Goal: Task Accomplishment & Management: Manage account settings

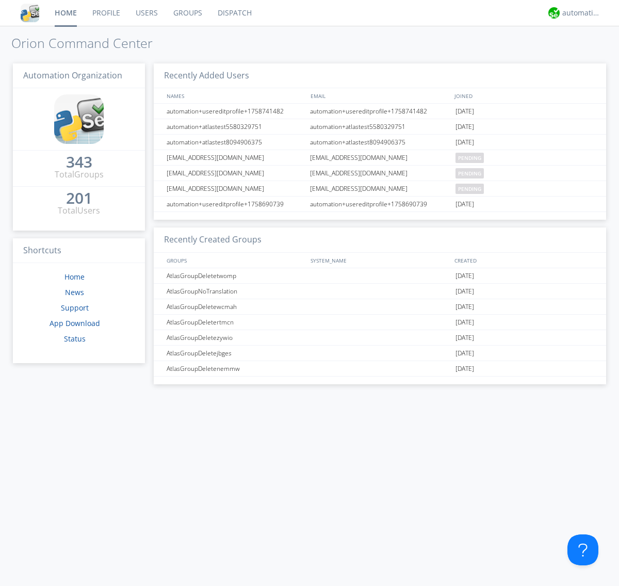
click at [187, 13] on link "Groups" at bounding box center [188, 13] width 44 height 26
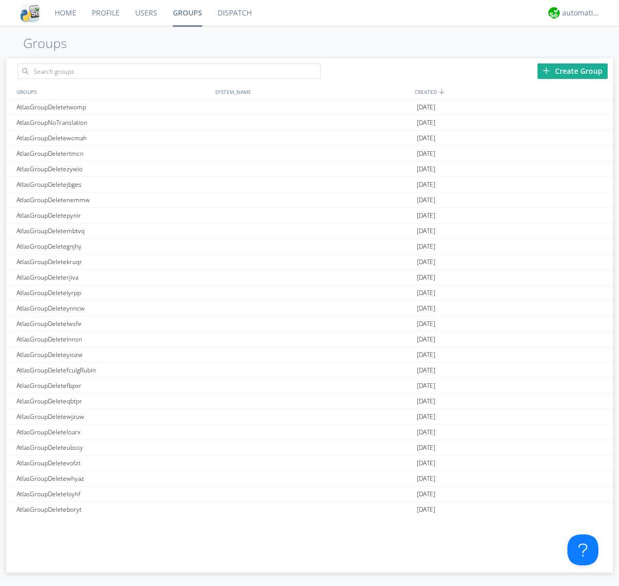
click at [187, 13] on link "Groups" at bounding box center [187, 13] width 45 height 26
click at [573, 71] on div "Create Group" at bounding box center [573, 70] width 70 height 15
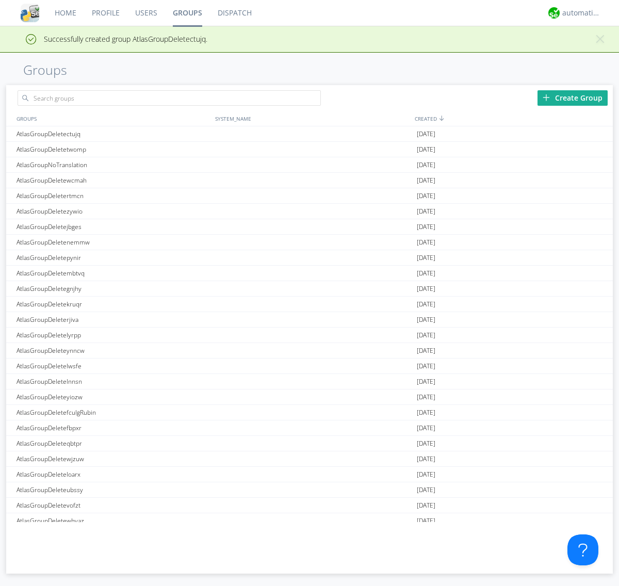
click at [187, 13] on link "Groups" at bounding box center [187, 13] width 45 height 26
type input "AtlasGroupDeletectujq"
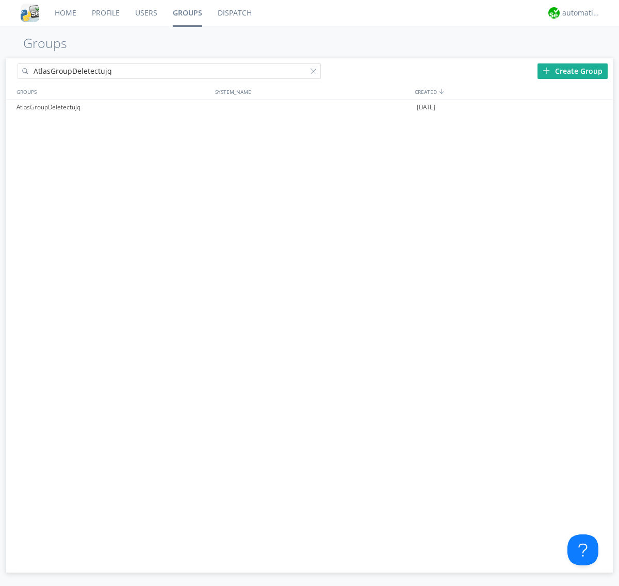
click at [146, 13] on link "Users" at bounding box center [146, 13] width 38 height 26
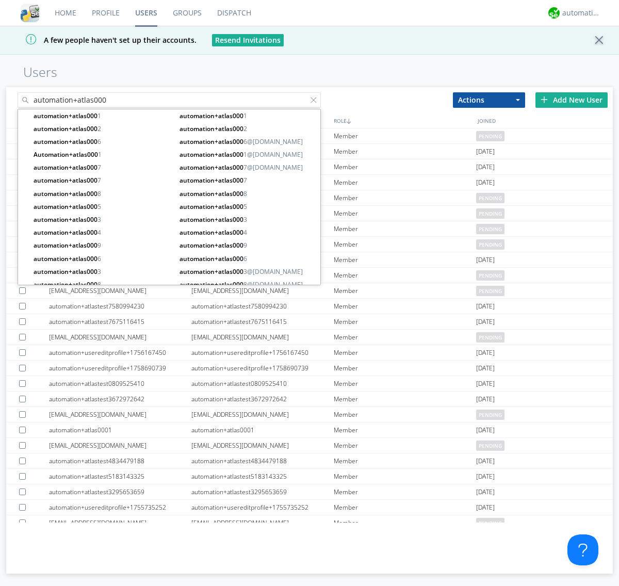
type input "automation+atlas000"
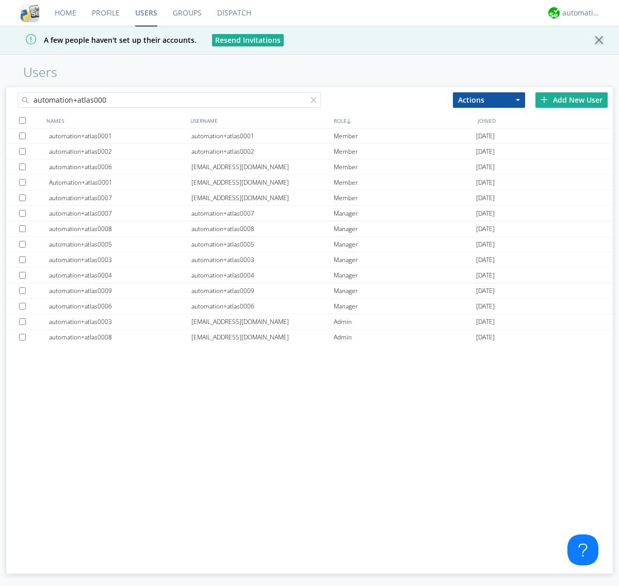
click at [22, 120] on div at bounding box center [22, 120] width 7 height 7
click at [489, 100] on button "Actions" at bounding box center [489, 99] width 72 height 15
click at [0, 0] on link "Add to Group" at bounding box center [0, 0] width 0 height 0
click at [146, 13] on link "Users" at bounding box center [146, 13] width 38 height 26
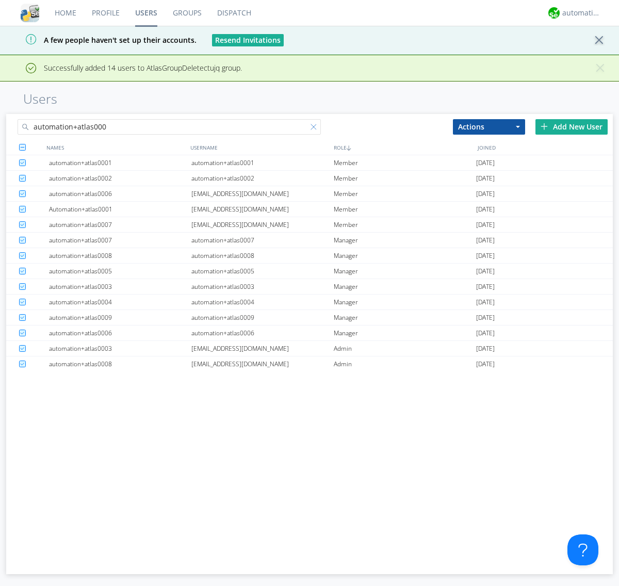
click at [316, 128] on div at bounding box center [316, 129] width 10 height 10
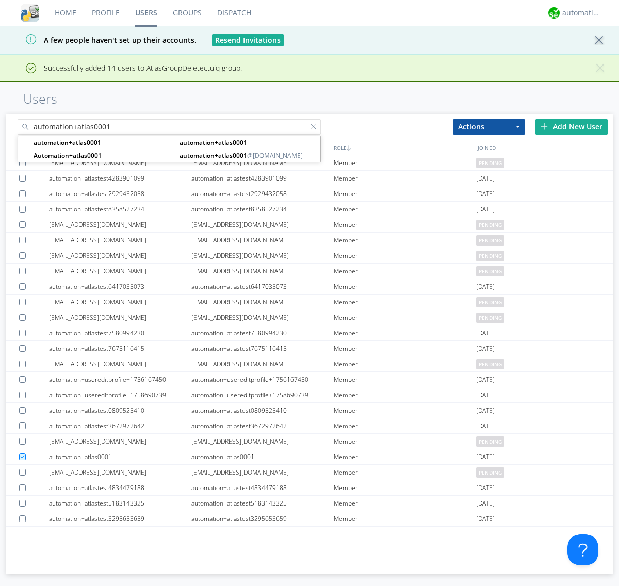
type input "automation+atlas0001"
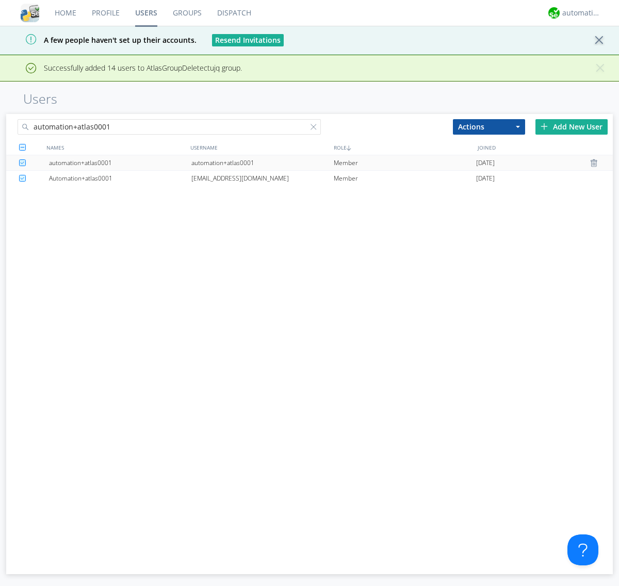
click at [262, 163] on div "automation+atlas0001" at bounding box center [262, 162] width 142 height 15
click at [186, 13] on link "Groups" at bounding box center [187, 13] width 44 height 26
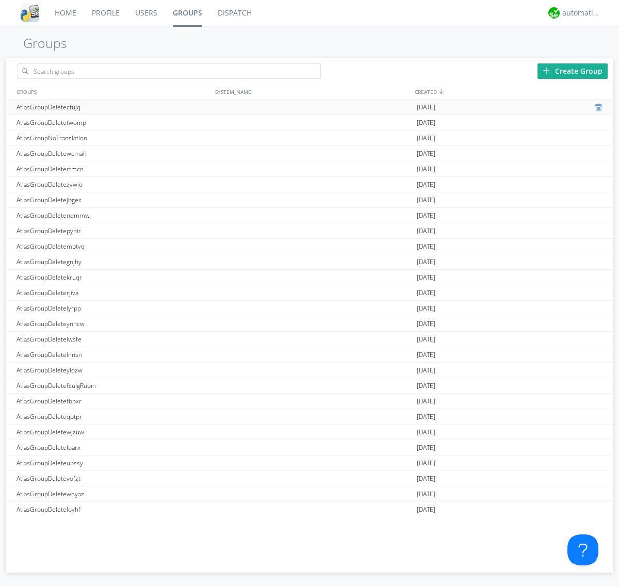
click at [596, 107] on div at bounding box center [600, 107] width 10 height 8
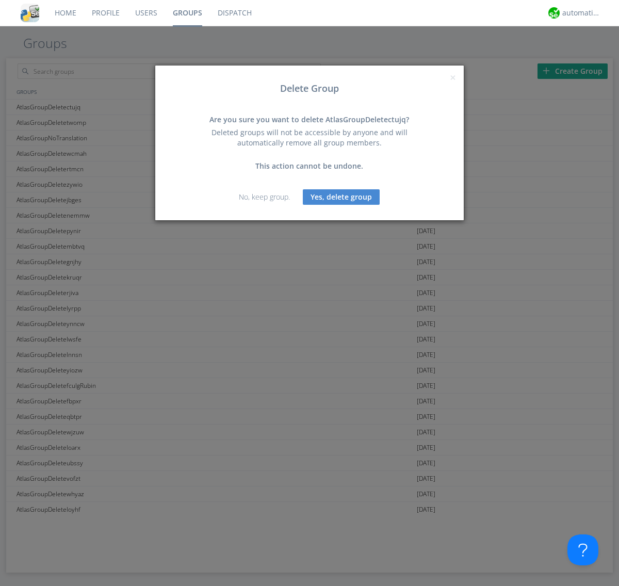
click at [342, 197] on button "Yes, delete group" at bounding box center [341, 196] width 77 height 15
